Goal: Task Accomplishment & Management: Manage account settings

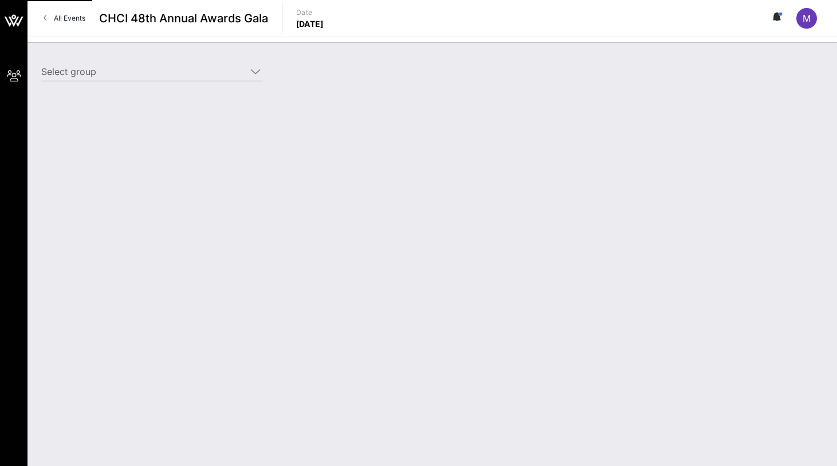
type input "[DOMAIN_NAME] ([DOMAIN_NAME]) [[PERSON_NAME], [EMAIL_ADDRESS][DOMAIN_NAME]]"
